Goal: Information Seeking & Learning: Learn about a topic

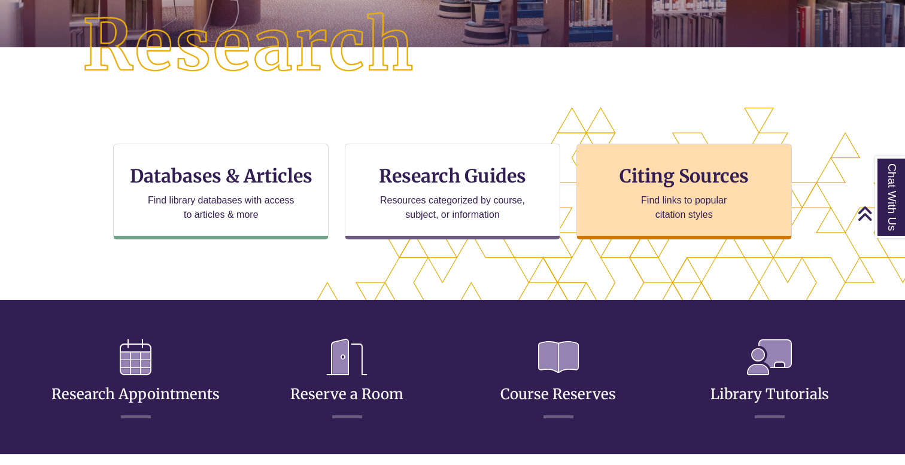
click at [680, 181] on h3 "Citing Sources" at bounding box center [684, 176] width 146 height 23
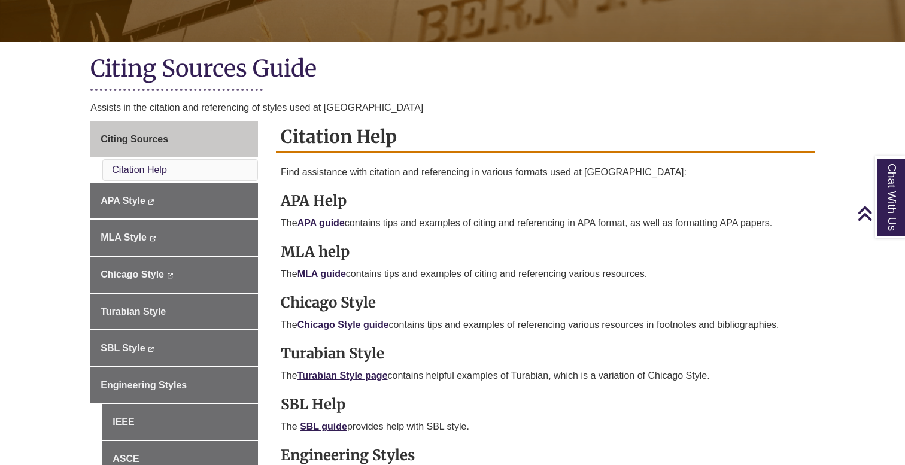
scroll to position [288, 0]
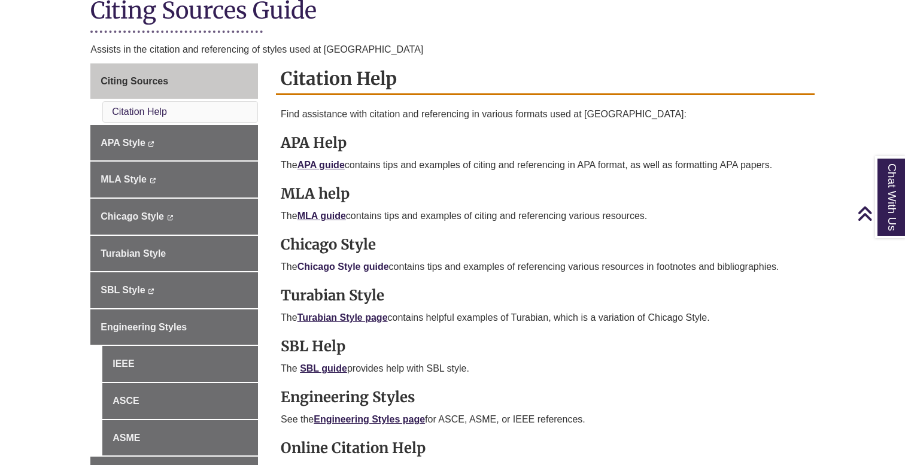
click at [383, 265] on link "Chicago Style guide" at bounding box center [343, 267] width 92 height 10
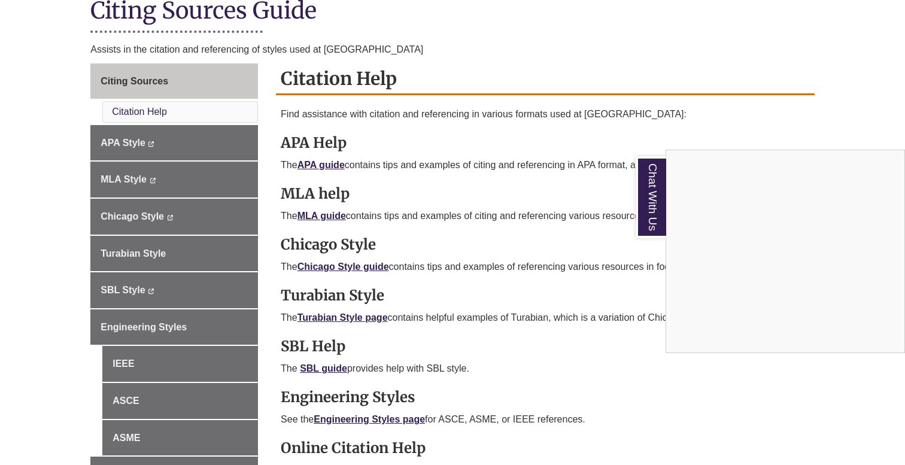
click at [149, 214] on div "Chat With Us" at bounding box center [452, 232] width 905 height 465
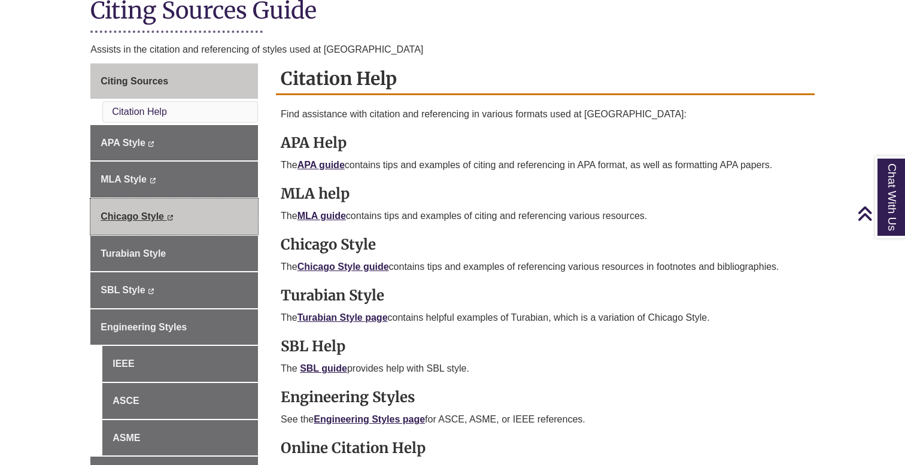
click at [166, 215] on icon "This link opens in a new window" at bounding box center [169, 217] width 7 height 5
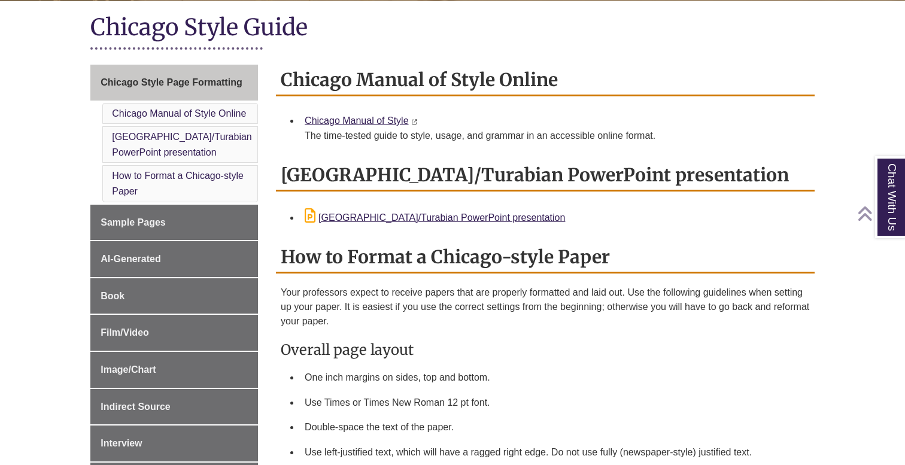
scroll to position [284, 0]
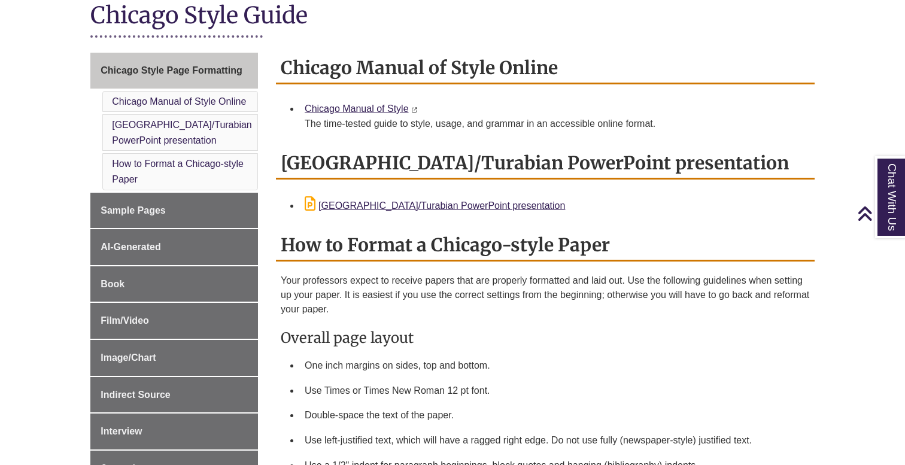
click at [414, 108] on icon "This link opens in a new window" at bounding box center [414, 109] width 7 height 5
click at [403, 108] on link "Chicago Manual of Style" at bounding box center [357, 109] width 104 height 10
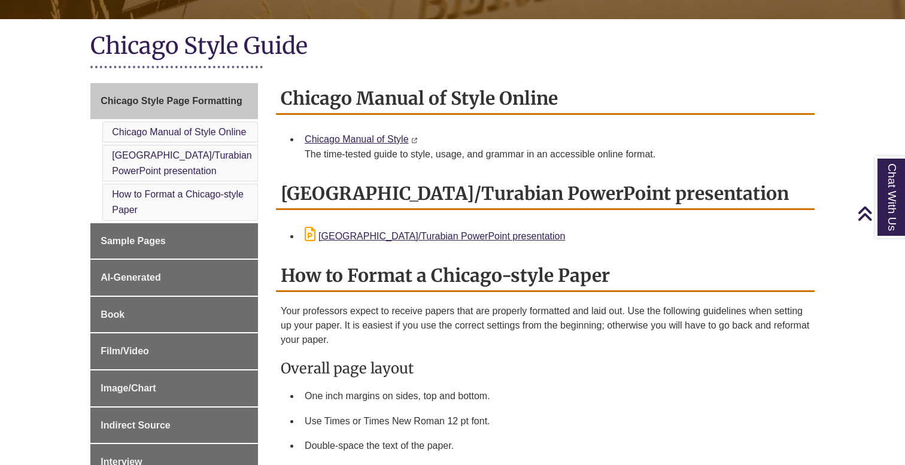
scroll to position [262, 0]
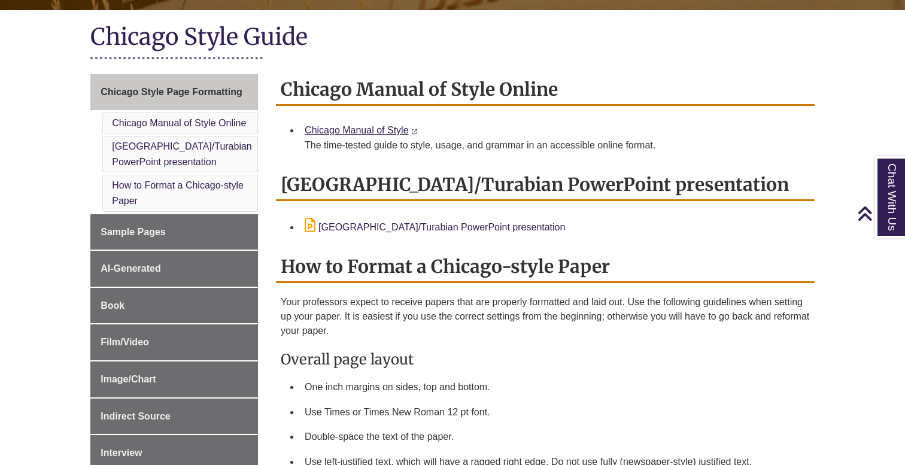
click at [433, 224] on link "Chicago/Turabian PowerPoint presentation" at bounding box center [435, 227] width 260 height 10
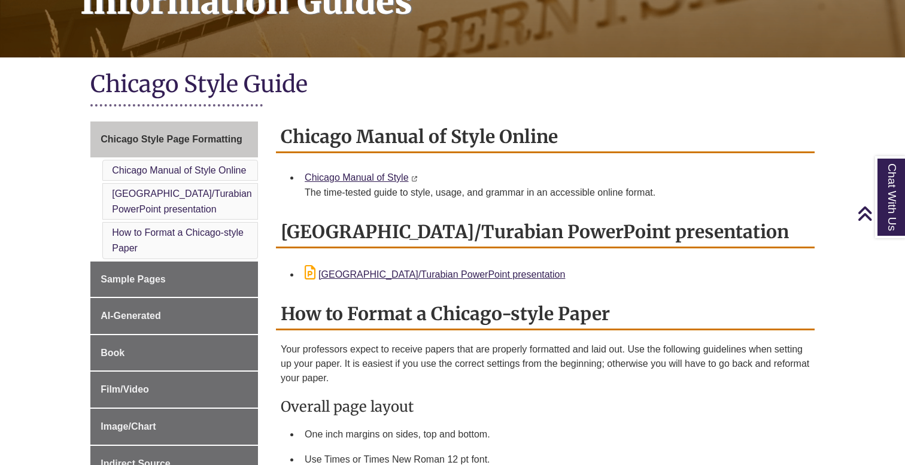
scroll to position [213, 0]
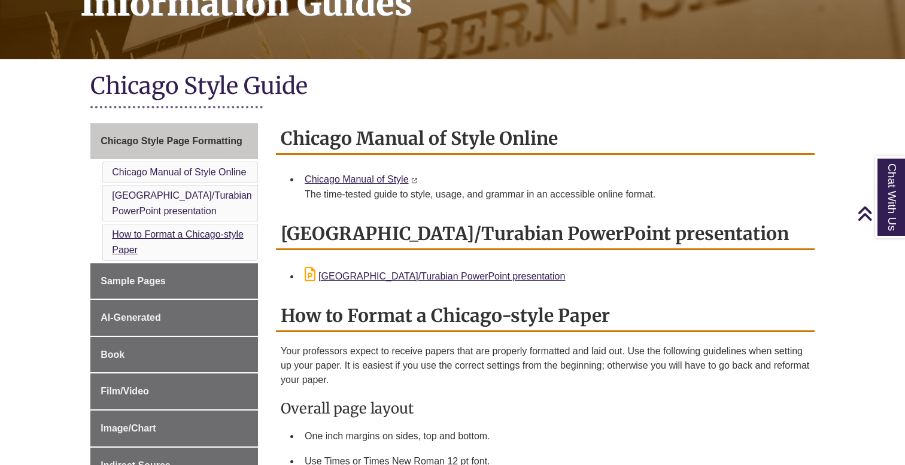
click at [205, 232] on link "How to Format a Chicago-style Paper" at bounding box center [178, 242] width 132 height 26
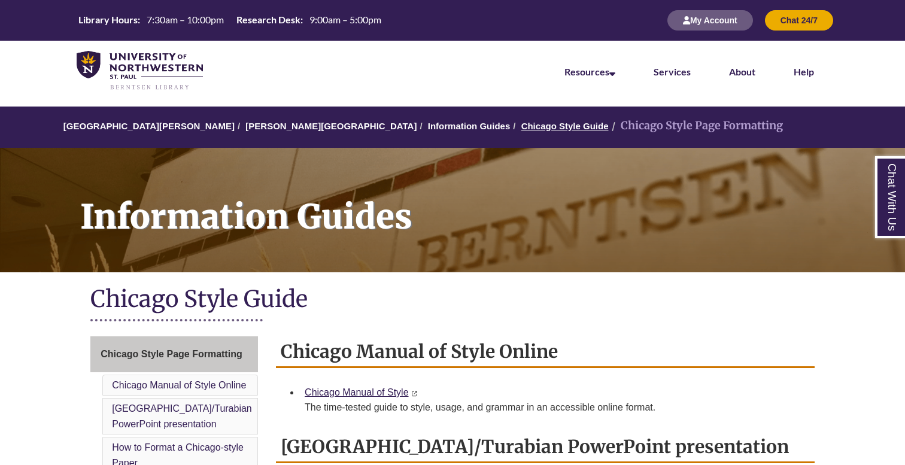
click at [521, 121] on link "Chicago Style Guide" at bounding box center [564, 126] width 87 height 10
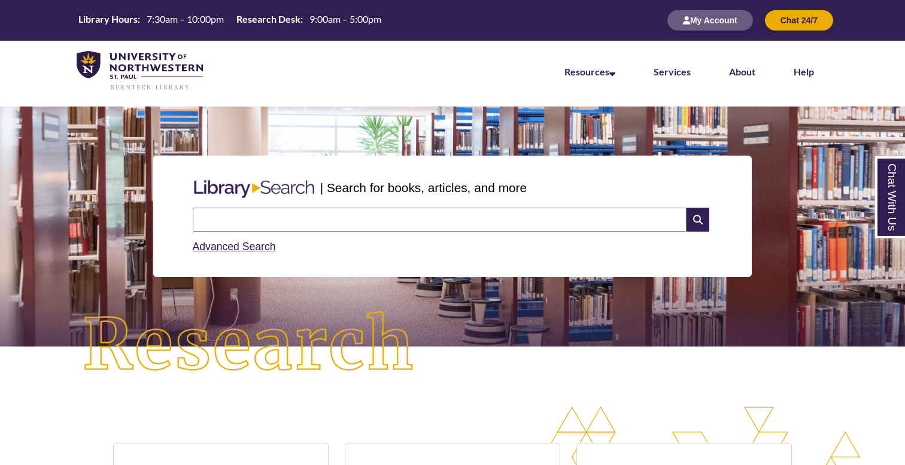
click at [348, 224] on input "text" at bounding box center [440, 220] width 494 height 24
type input "**********"
click at [691, 223] on icon at bounding box center [697, 220] width 23 height 24
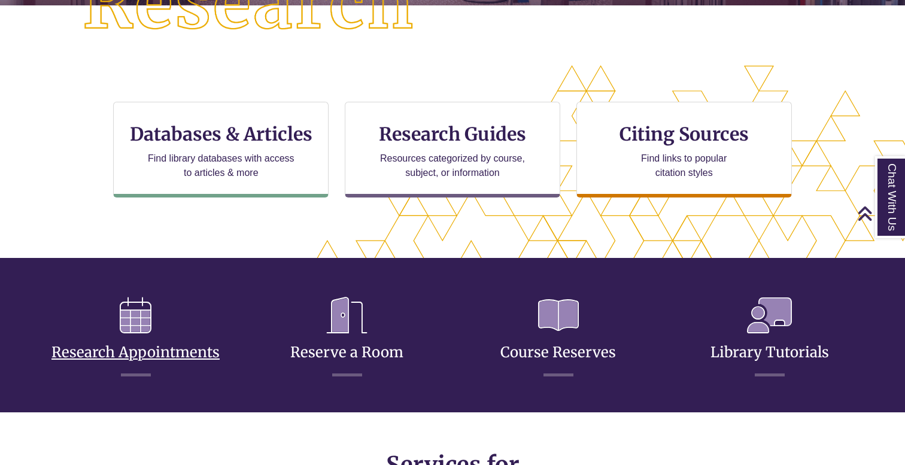
scroll to position [305, 0]
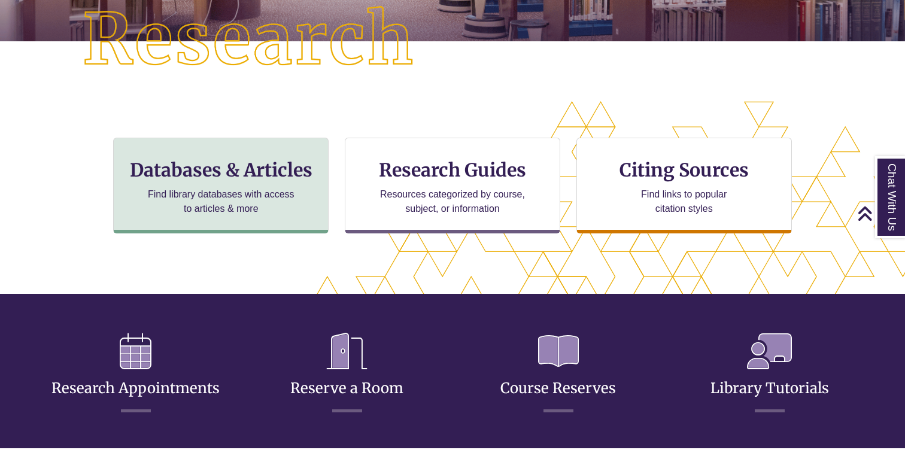
click at [203, 187] on p "Find library databases with access to articles & more" at bounding box center [221, 201] width 156 height 29
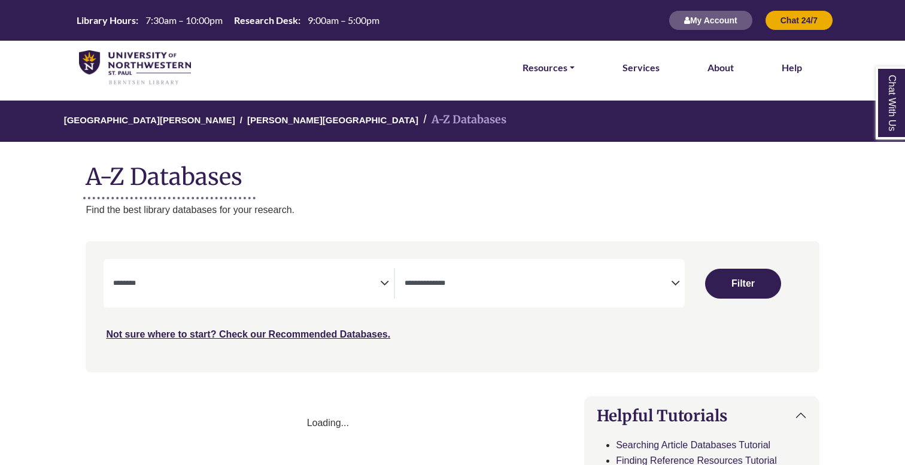
select select "Database Subject Filter"
select select "Database Types Filter"
select select "Database Subject Filter"
select select "Database Types Filter"
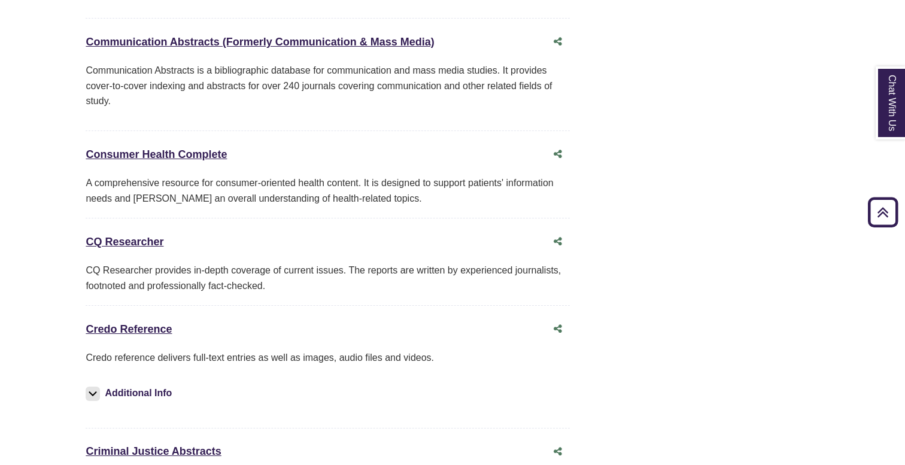
scroll to position [2783, 0]
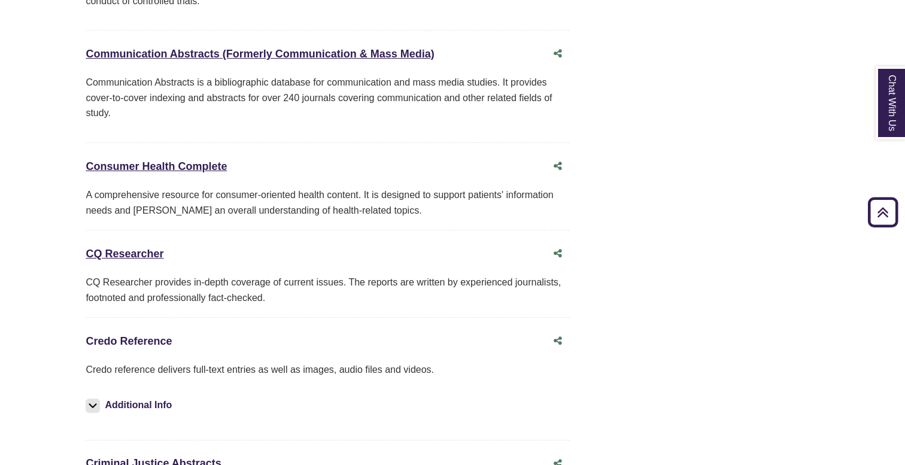
click at [147, 335] on link "Credo Reference This link opens in a new window" at bounding box center [129, 341] width 86 height 12
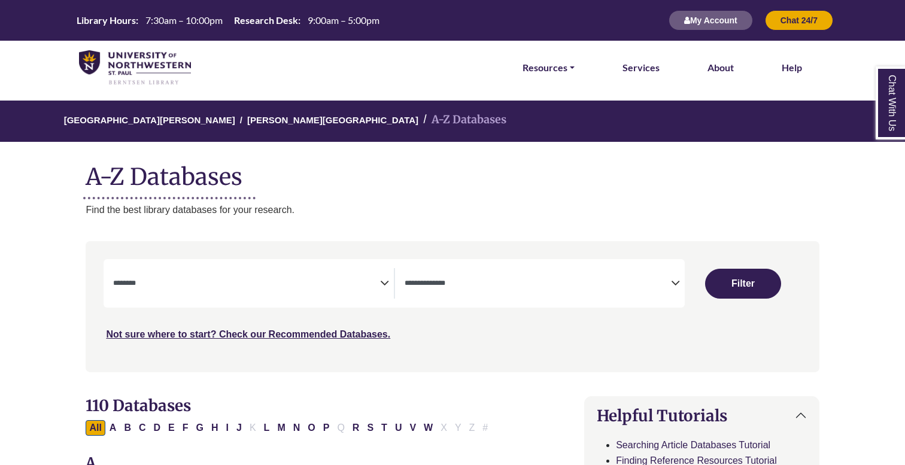
scroll to position [0, 0]
click at [686, 0] on div "My Account Chat 24/7" at bounding box center [745, 20] width 177 height 41
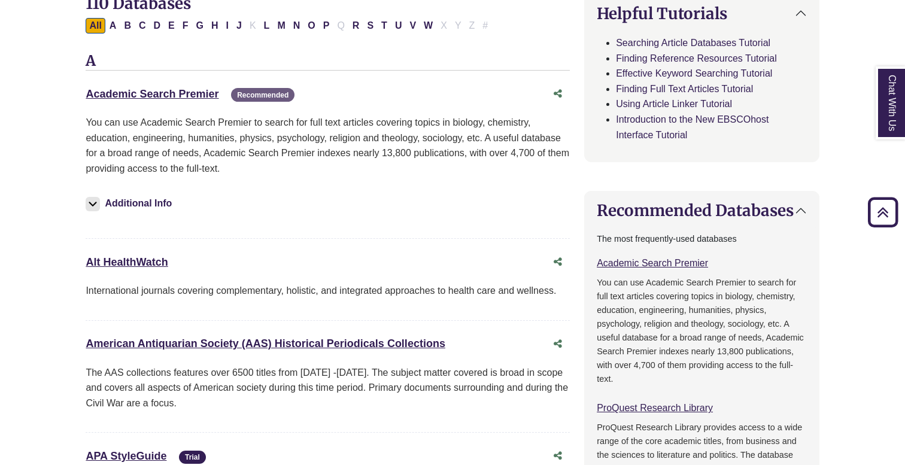
scroll to position [248, 0]
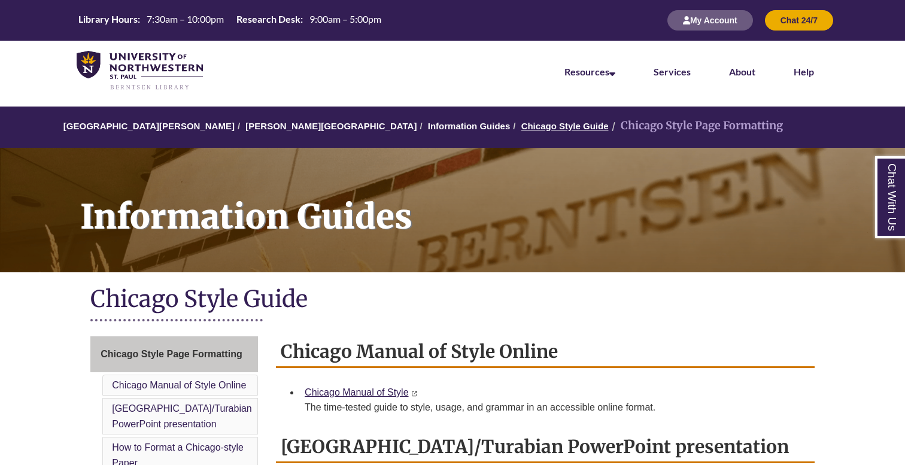
click at [521, 123] on link "Chicago Style Guide" at bounding box center [564, 126] width 87 height 10
click at [428, 126] on link "Information Guides" at bounding box center [469, 126] width 83 height 10
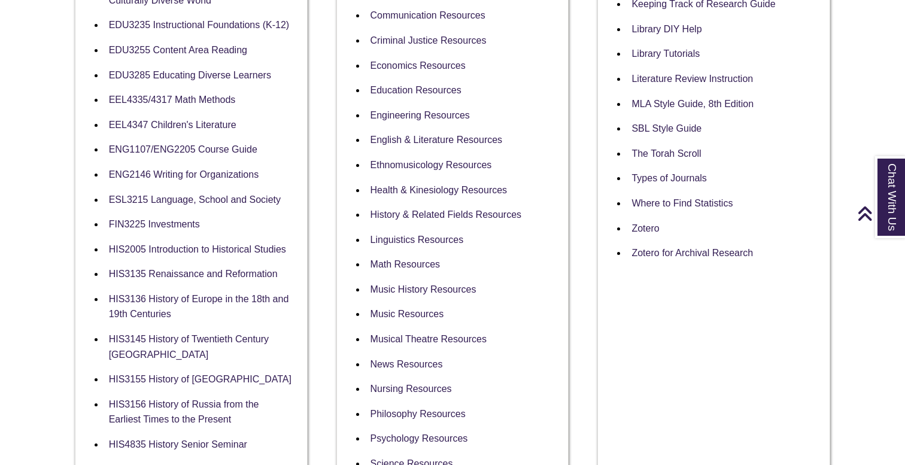
scroll to position [604, 0]
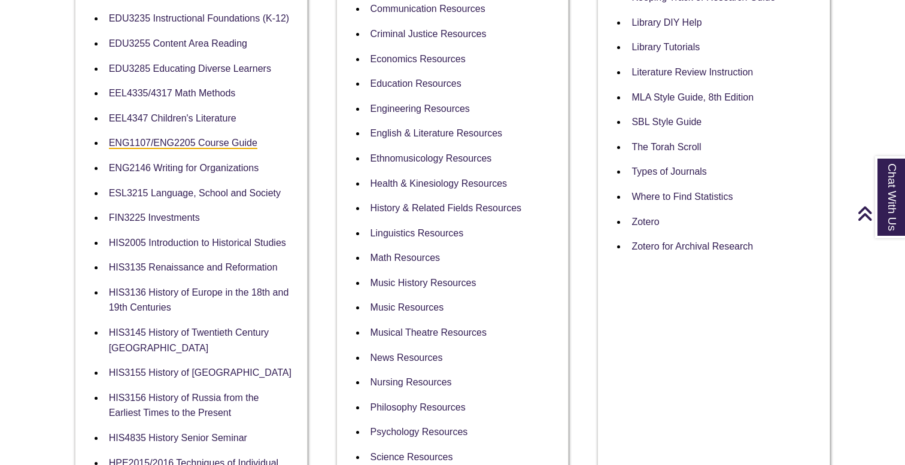
click at [241, 138] on link "ENG1107/ENG2205 Course Guide" at bounding box center [183, 143] width 148 height 11
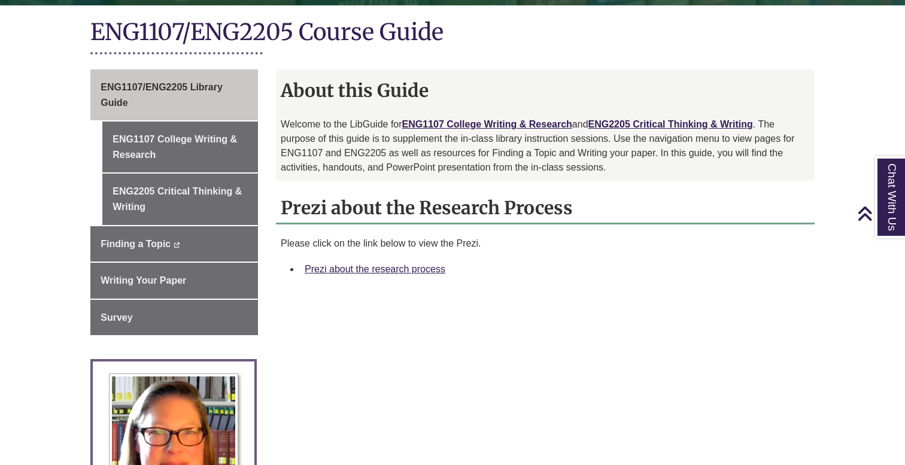
scroll to position [254, 0]
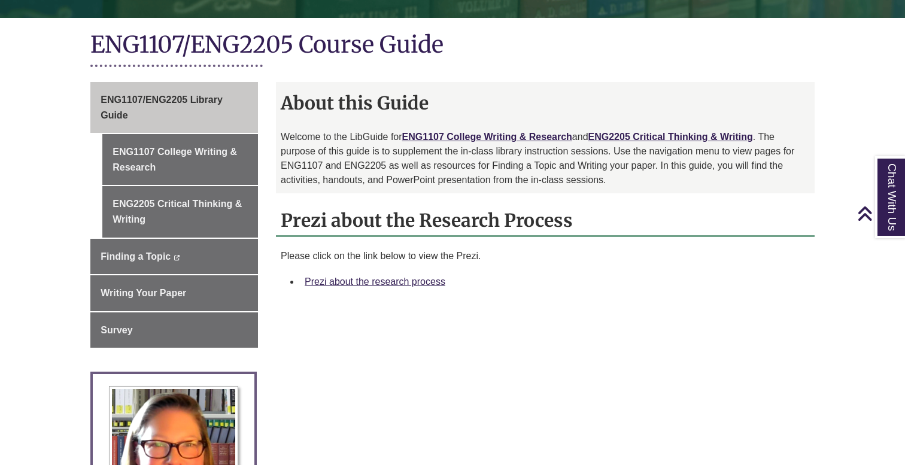
click at [518, 130] on p "Welcome to the LibGuide for ENG1107 College Writing & Research and ENG2205 Crit…" at bounding box center [545, 158] width 529 height 57
click at [518, 132] on link "ENG1107 College Writing & Research" at bounding box center [487, 137] width 170 height 10
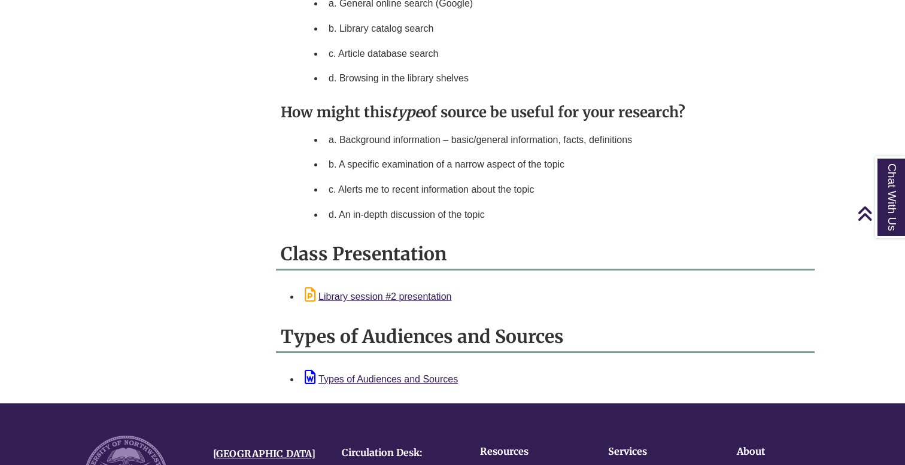
scroll to position [1154, 0]
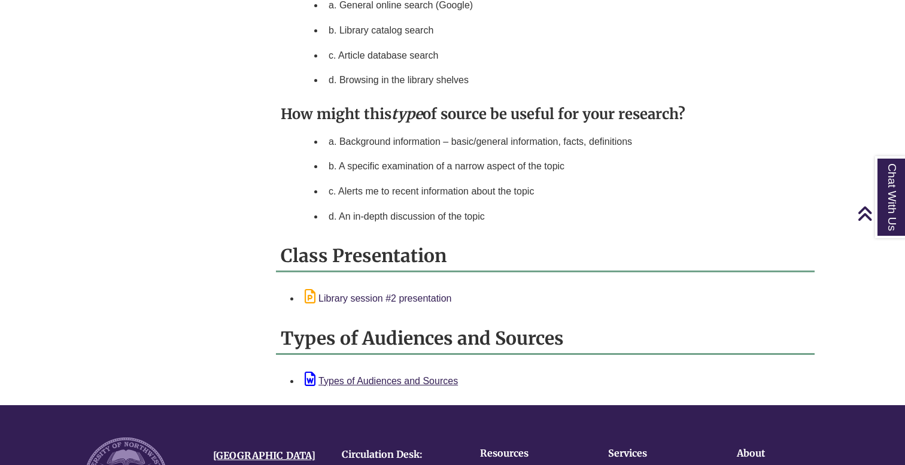
click at [434, 297] on link "Library session #2 presentation" at bounding box center [378, 298] width 147 height 10
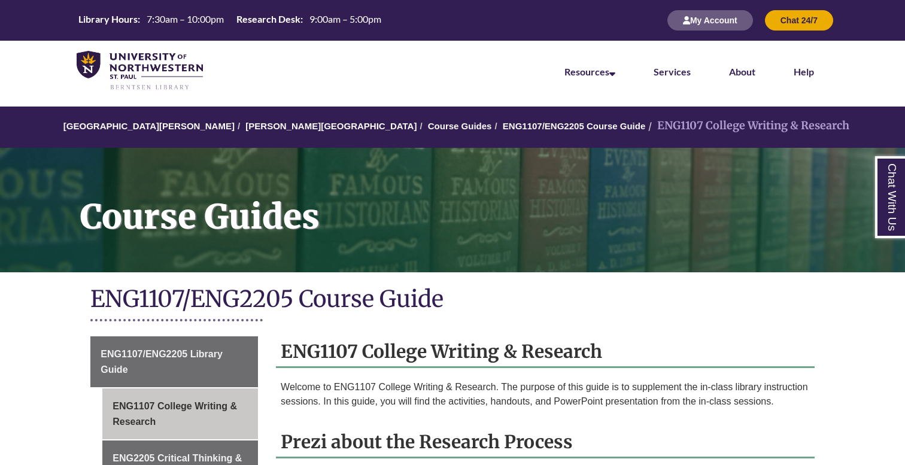
scroll to position [0, 0]
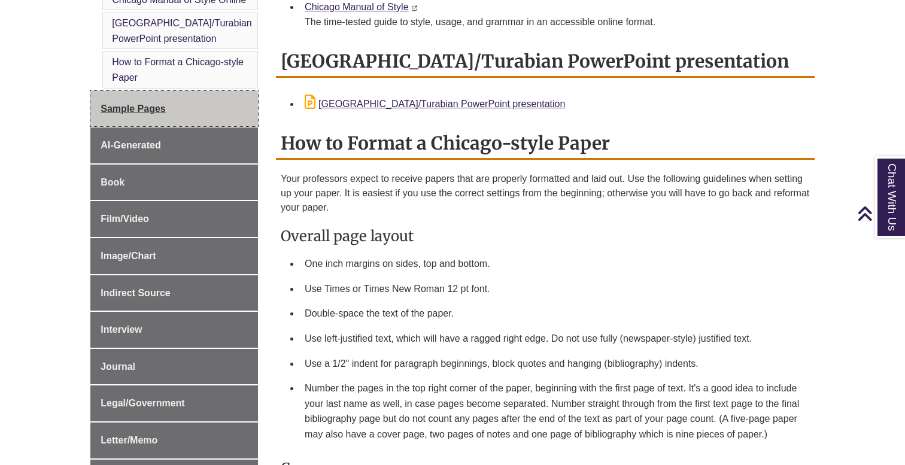
scroll to position [412, 0]
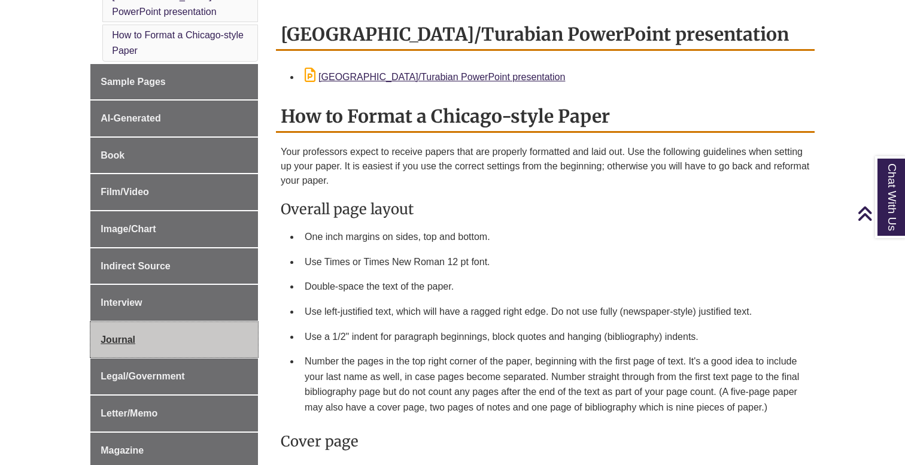
click at [157, 333] on link "Journal" at bounding box center [174, 340] width 168 height 36
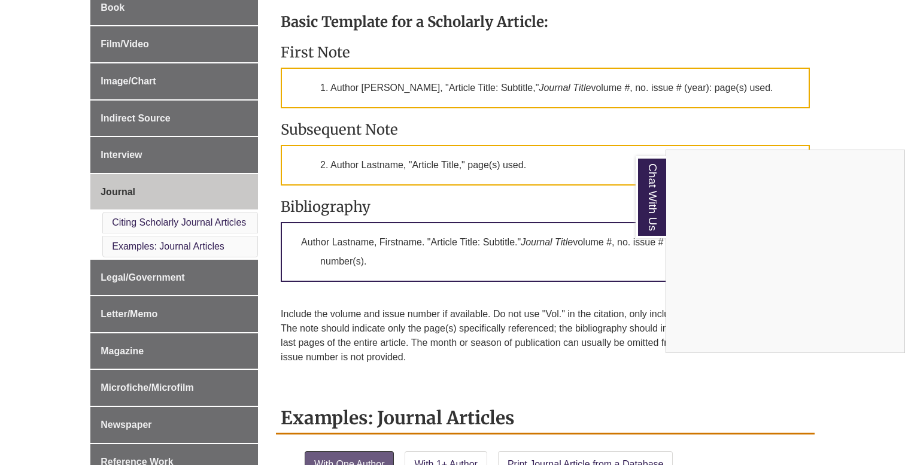
scroll to position [455, 0]
